Goal: Navigation & Orientation: Find specific page/section

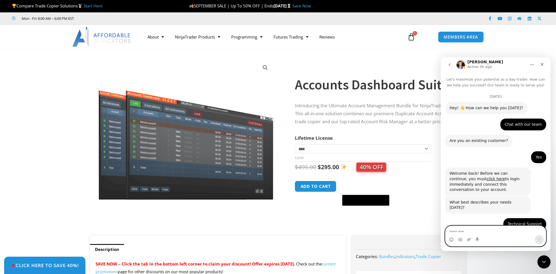
scroll to position [1584, 0]
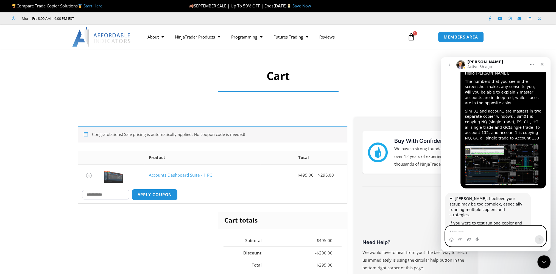
scroll to position [1584, 0]
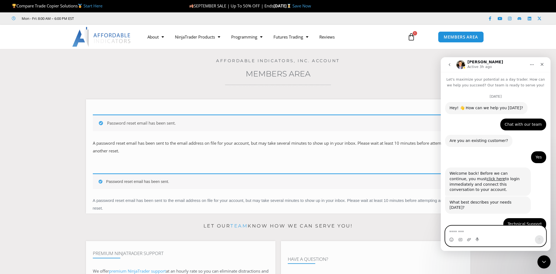
scroll to position [1584, 0]
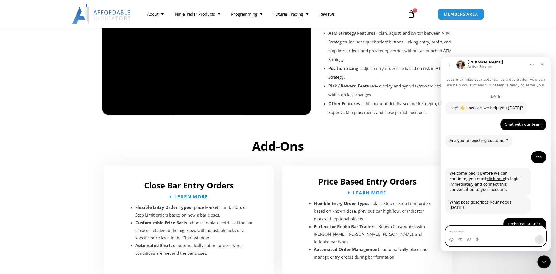
scroll to position [1589, 0]
